Goal: Task Accomplishment & Management: Complete application form

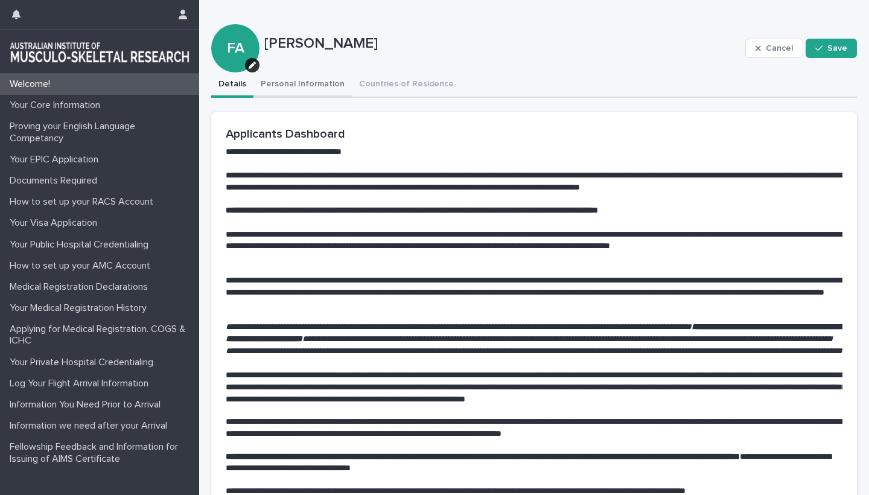
click at [289, 82] on button "Personal Information" at bounding box center [303, 84] width 98 height 25
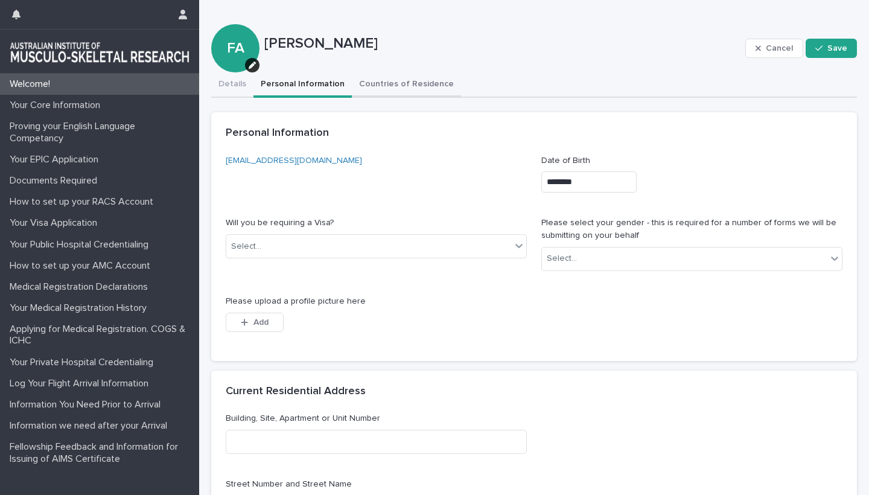
click at [388, 85] on button "Countries of Residence" at bounding box center [406, 84] width 109 height 25
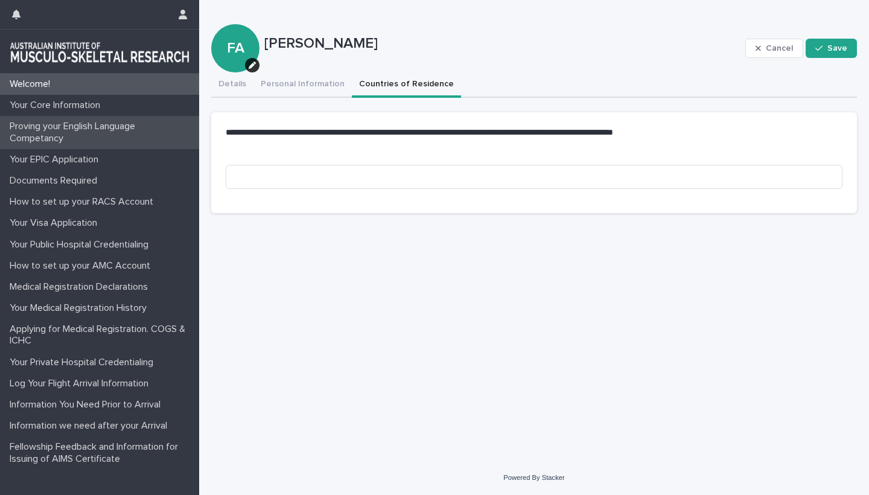
click at [62, 124] on p "Proving your English Language Competancy" at bounding box center [102, 132] width 194 height 23
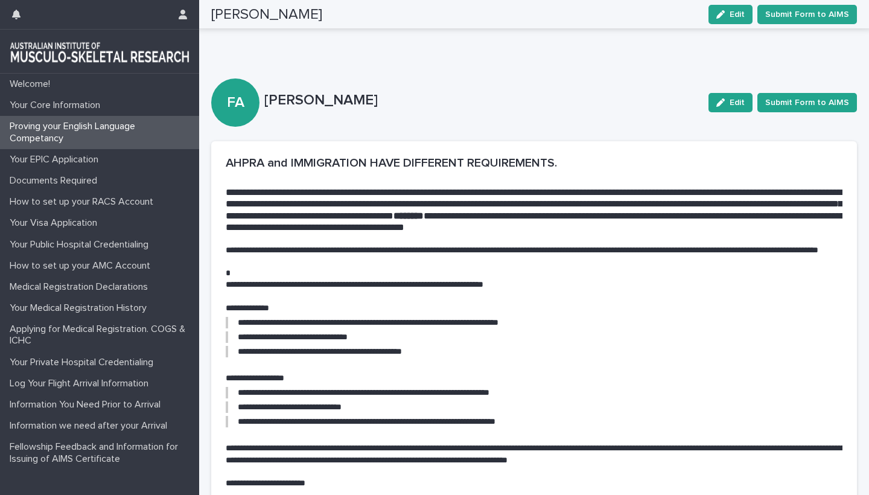
scroll to position [55, 0]
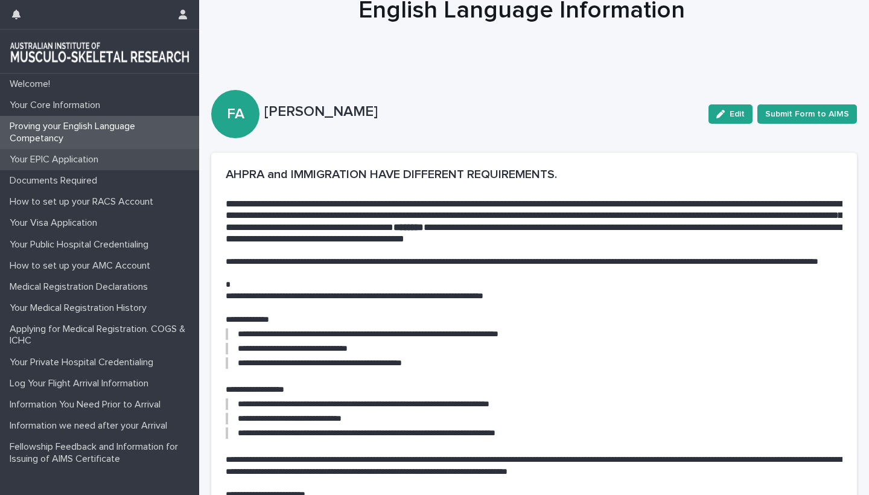
click at [67, 158] on p "Your EPIC Application" at bounding box center [56, 159] width 103 height 11
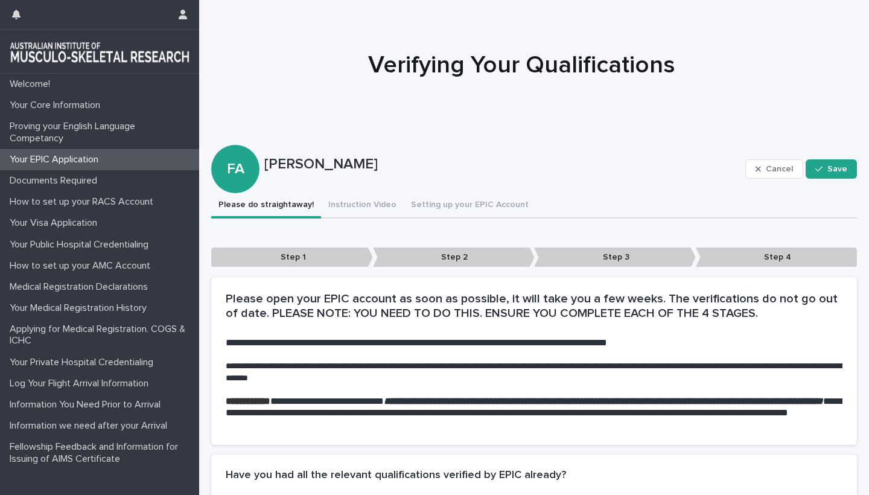
click at [785, 33] on div at bounding box center [541, 59] width 670 height 121
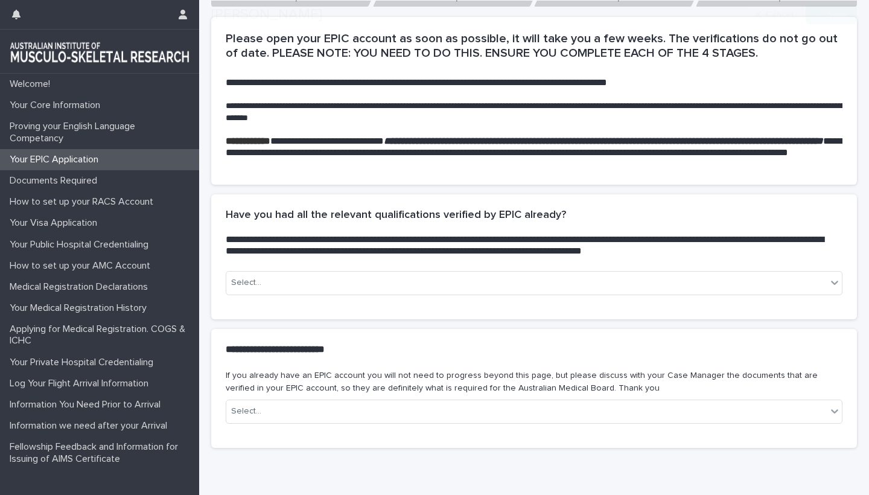
scroll to position [261, 0]
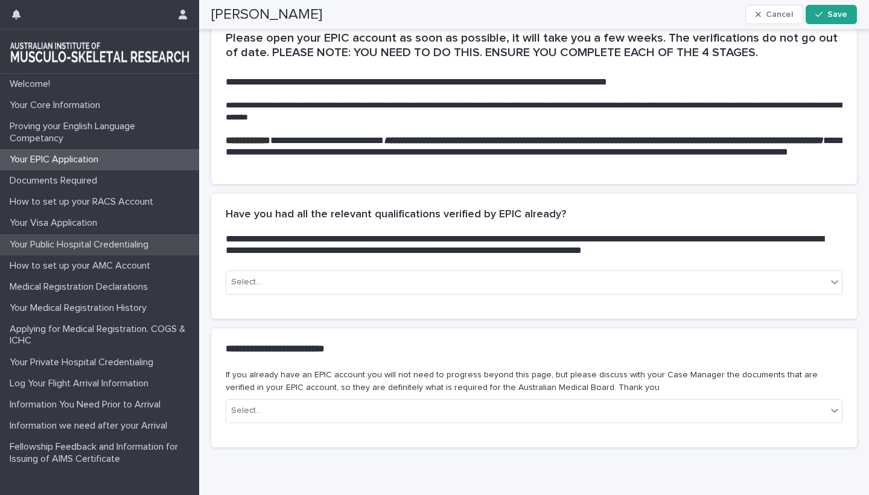
click at [90, 243] on p "Your Public Hospital Credentialing" at bounding box center [81, 244] width 153 height 11
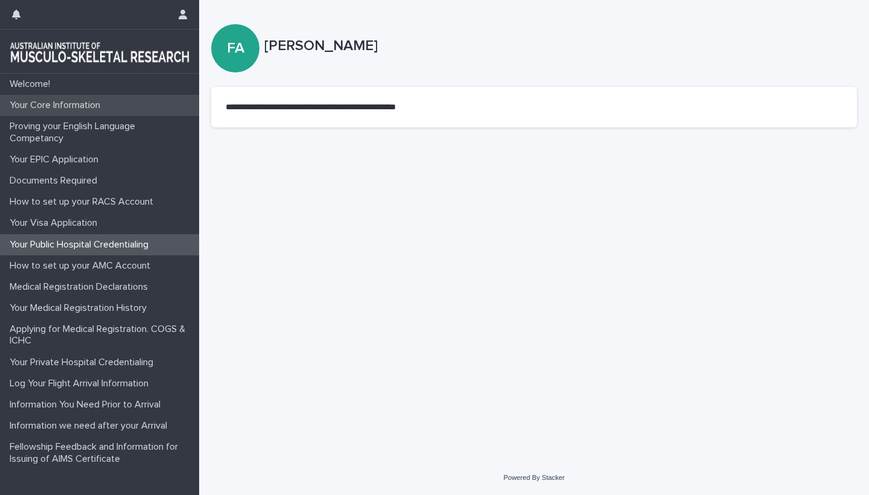
click at [50, 103] on p "Your Core Information" at bounding box center [57, 105] width 105 height 11
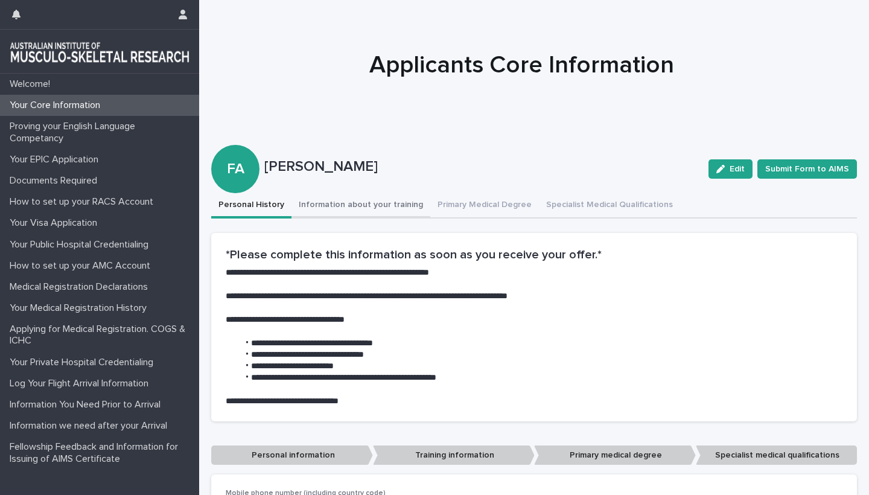
click at [335, 200] on button "Information about your training" at bounding box center [361, 205] width 139 height 25
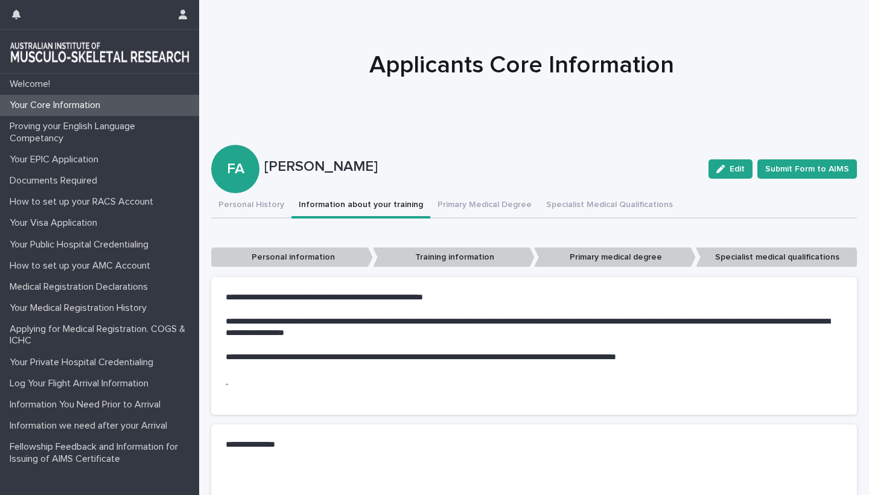
click at [335, 200] on button "Information about your training" at bounding box center [361, 205] width 139 height 25
click at [472, 201] on button "Primary Medical Degree" at bounding box center [484, 205] width 109 height 25
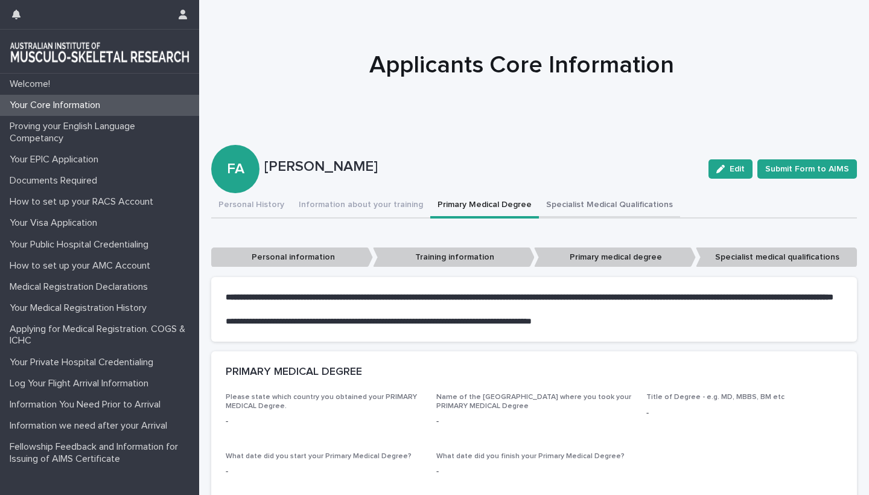
click at [570, 208] on button "Specialist Medical Qualifications" at bounding box center [609, 205] width 141 height 25
